Goal: Transaction & Acquisition: Obtain resource

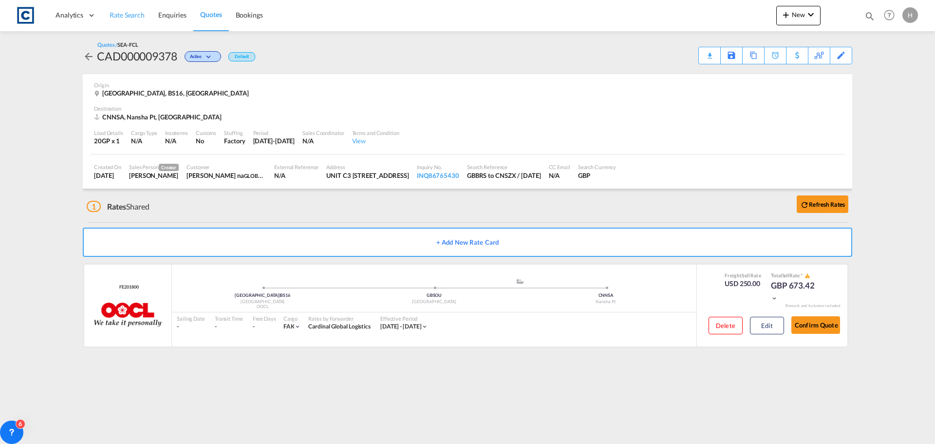
click at [125, 16] on span "Rate Search" at bounding box center [127, 15] width 35 height 8
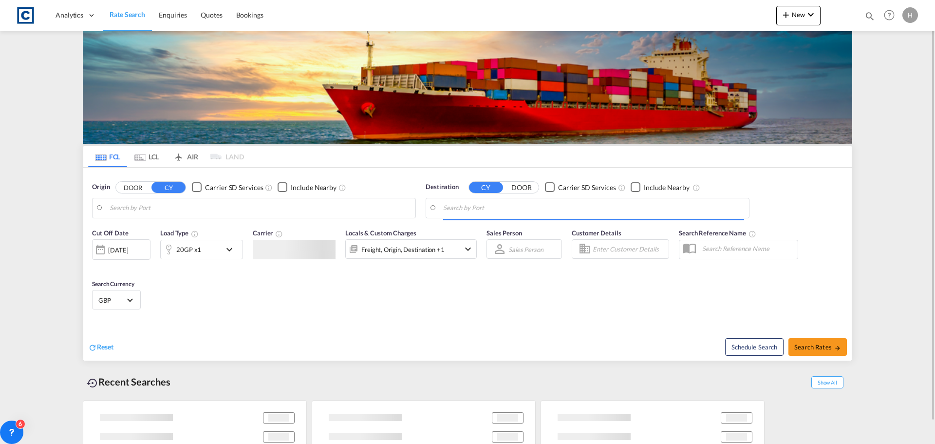
type input "GB-BS16, [GEOGRAPHIC_DATA]"
type input "Nansha New port, CNNNP"
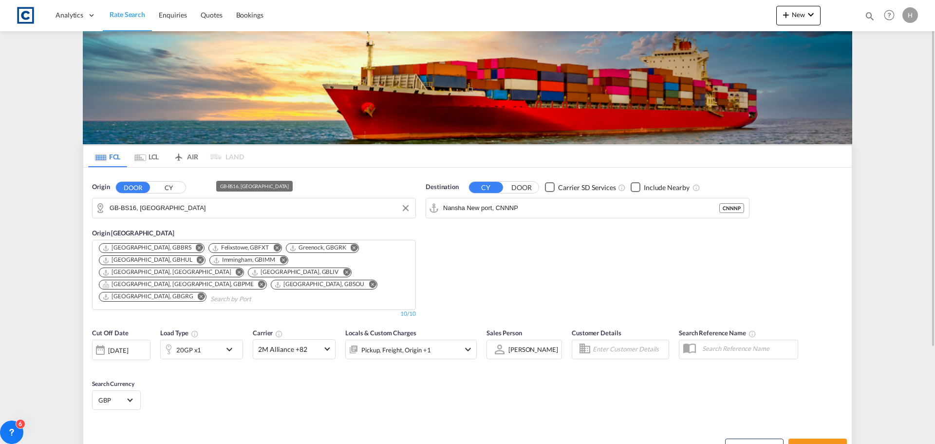
click at [225, 207] on input "GB-BS16, [GEOGRAPHIC_DATA]" at bounding box center [260, 208] width 301 height 15
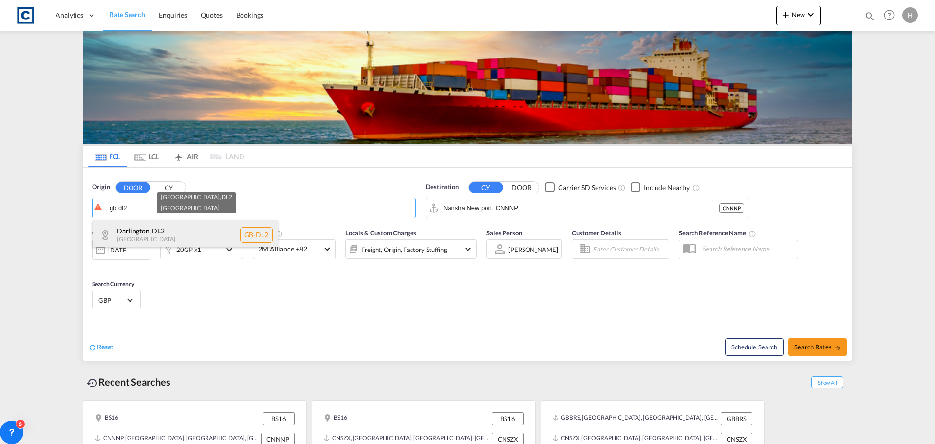
click at [182, 239] on div "[GEOGRAPHIC_DATA] , DL2 [GEOGRAPHIC_DATA] [GEOGRAPHIC_DATA]-DL2" at bounding box center [185, 234] width 185 height 29
type input "GB-DL2, [GEOGRAPHIC_DATA]"
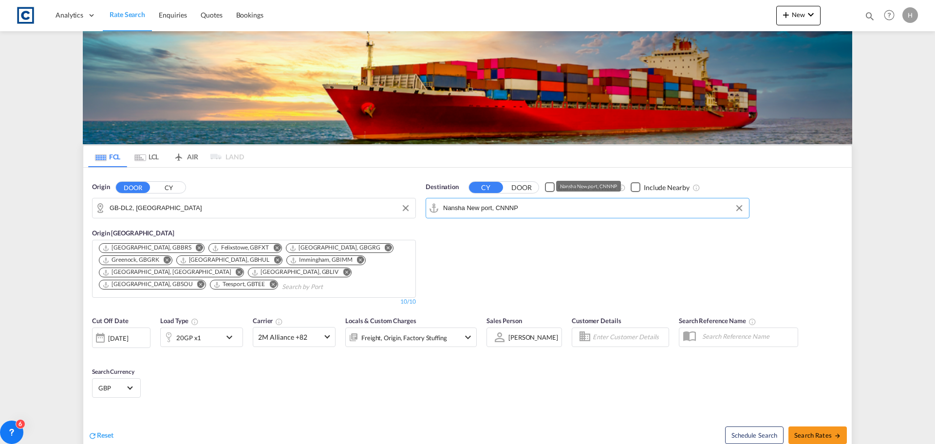
click at [528, 207] on input "Nansha New port, CNNNP" at bounding box center [593, 208] width 301 height 15
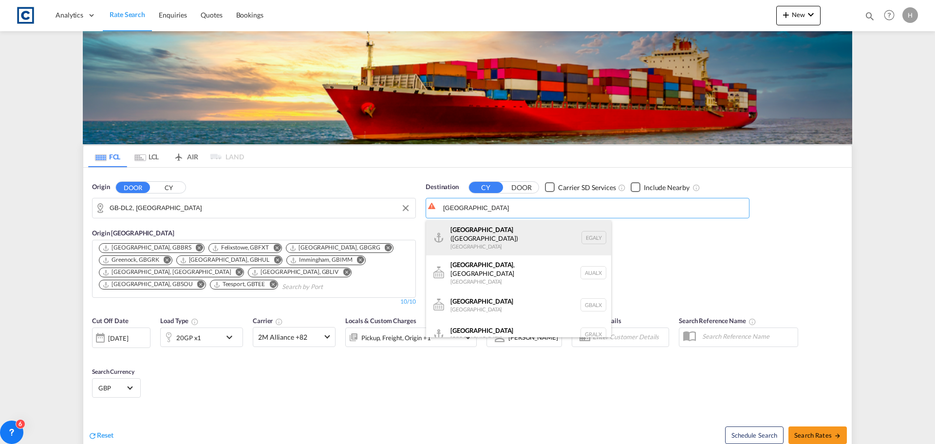
click at [550, 226] on div "Alexandria ([GEOGRAPHIC_DATA]) [GEOGRAPHIC_DATA] EGALY" at bounding box center [518, 237] width 185 height 35
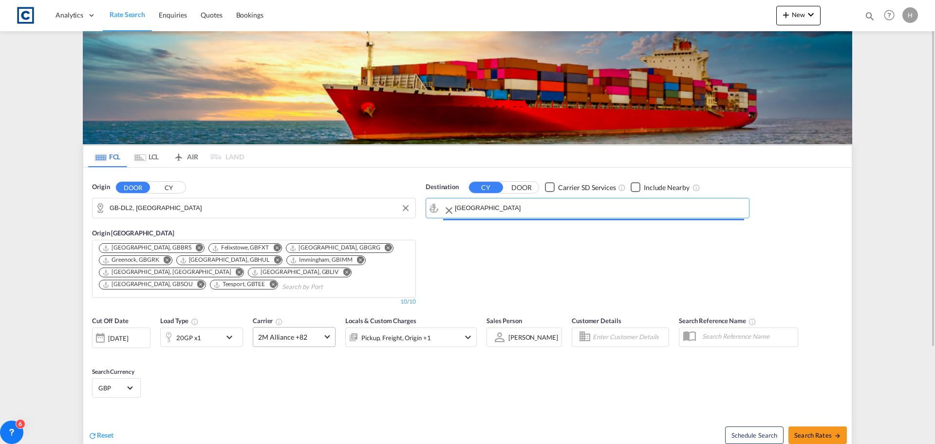
type input "Alexandria ([GEOGRAPHIC_DATA]), EGALY"
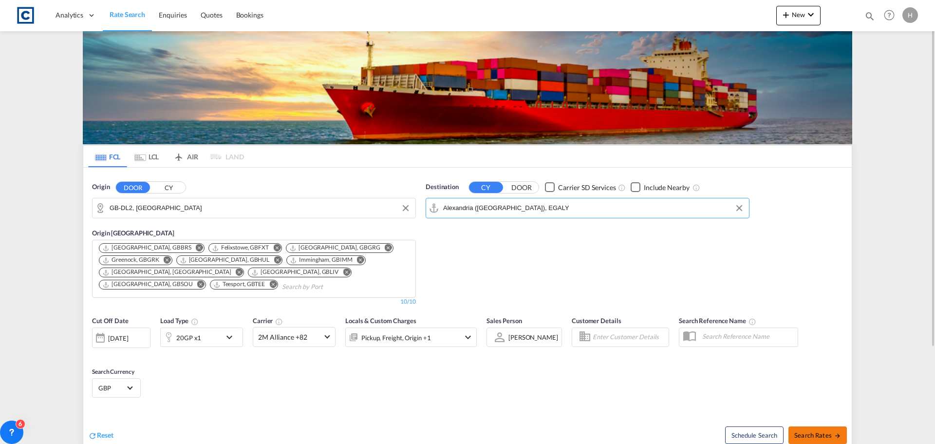
click at [810, 431] on span "Search Rates" at bounding box center [817, 435] width 47 height 8
type input "DL2 to EGALY / [DATE]"
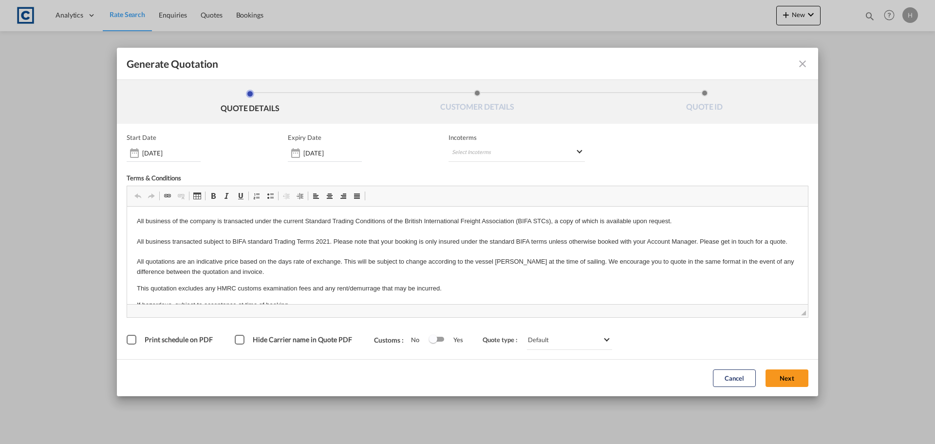
drag, startPoint x: 798, startPoint y: 379, endPoint x: 621, endPoint y: 351, distance: 178.6
click at [798, 379] on button "Next" at bounding box center [787, 378] width 43 height 18
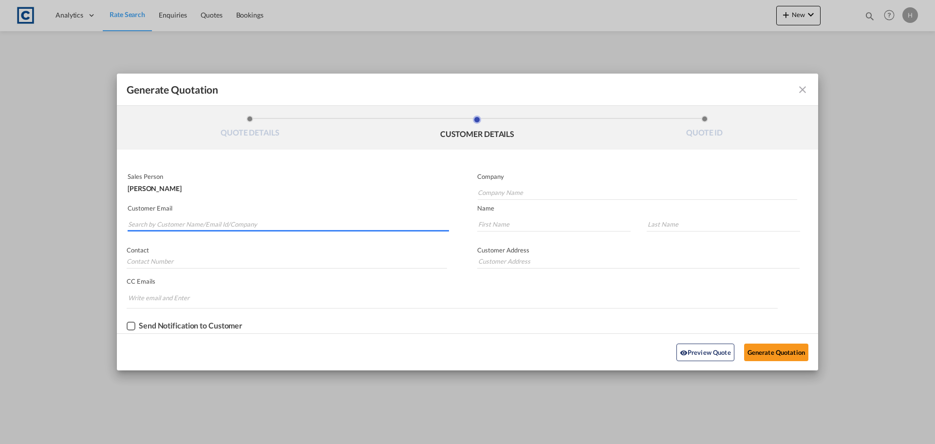
click at [250, 222] on input "Search by Customer Name/Email Id/Company" at bounding box center [288, 224] width 321 height 15
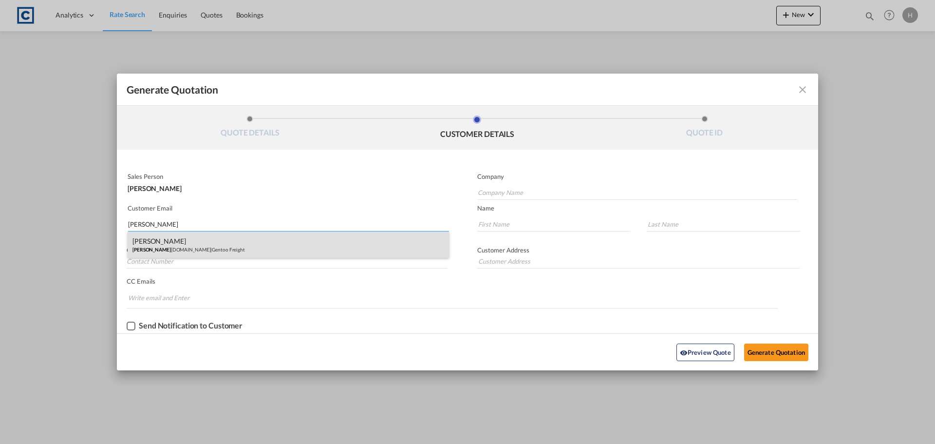
type input "simon@ge"
click at [252, 240] on div "Simon Leach simon@ge ntoofreight.co.uk | Gentoo Freight" at bounding box center [288, 244] width 321 height 26
type input "Gentoo Freight"
type input "simon@gentoofreight.co.uk"
type input "Simon"
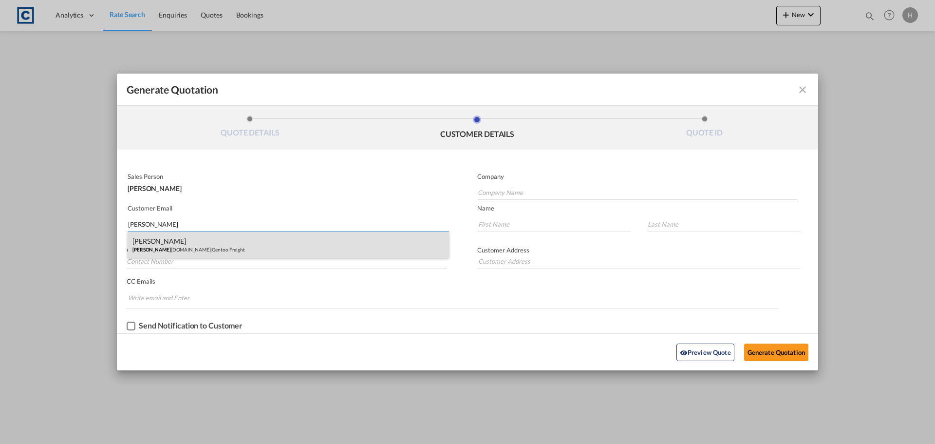
type input "Leach"
type input "07907 164 795"
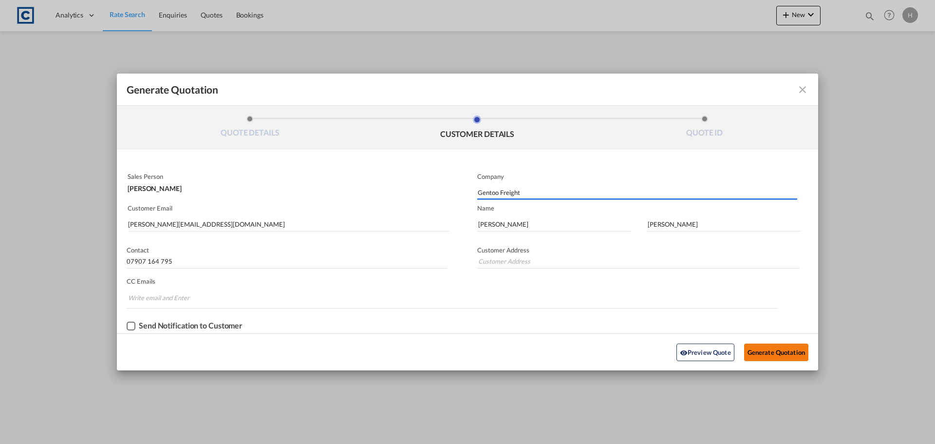
click at [766, 350] on button "Generate Quotation" at bounding box center [776, 352] width 64 height 18
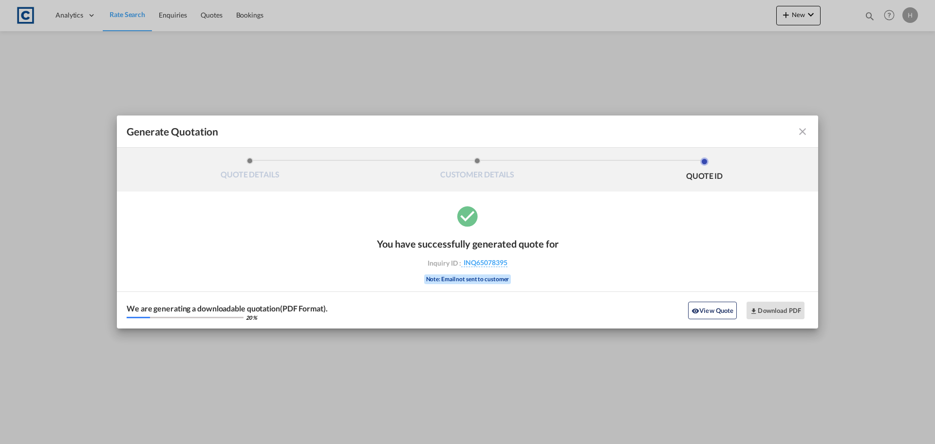
drag, startPoint x: 806, startPoint y: 130, endPoint x: 338, endPoint y: 128, distance: 468.1
click at [806, 130] on md-icon "icon-close fg-AAA8AD cursor m-0" at bounding box center [803, 132] width 12 height 12
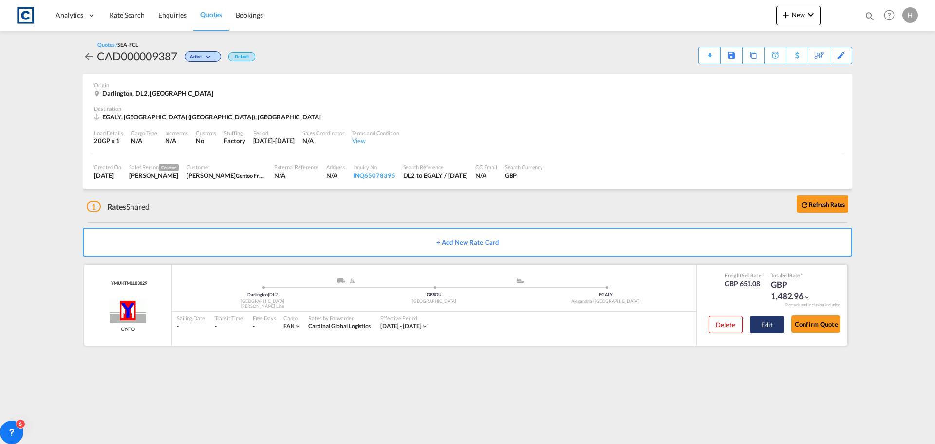
click at [772, 323] on button "Edit" at bounding box center [767, 325] width 34 height 18
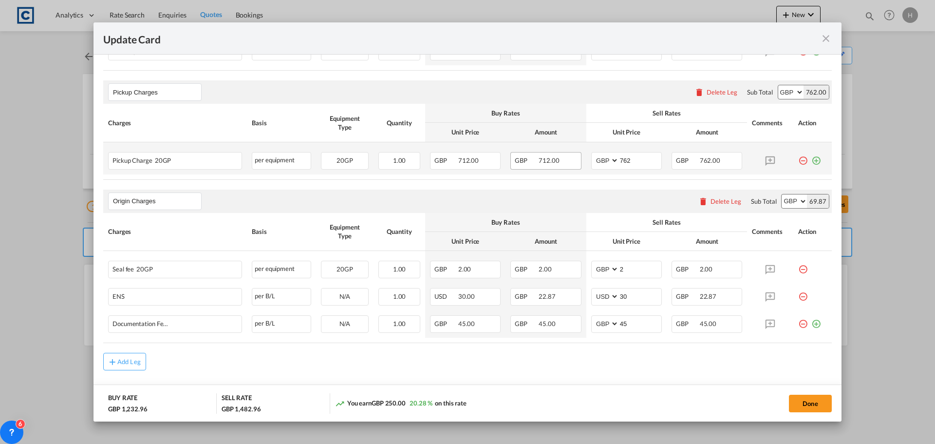
scroll to position [438, 0]
click at [825, 36] on md-icon "icon-close fg-AAA8AD m-0 pointer" at bounding box center [826, 39] width 12 height 12
